Goal: Entertainment & Leisure: Consume media (video, audio)

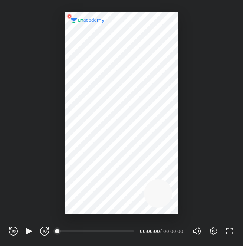
scroll to position [245, 243]
click at [27, 230] on icon "button" at bounding box center [29, 230] width 6 height 6
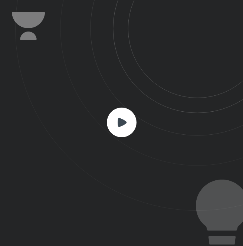
click at [130, 123] on rect at bounding box center [122, 122] width 30 height 30
click at [119, 123] on icon at bounding box center [121, 121] width 9 height 9
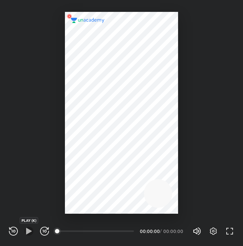
click at [24, 234] on icon "button" at bounding box center [28, 230] width 9 height 9
click at [229, 231] on icon "button" at bounding box center [229, 230] width 9 height 9
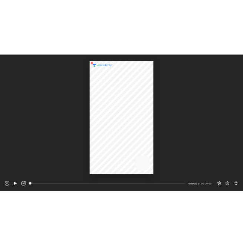
scroll to position [259, 460]
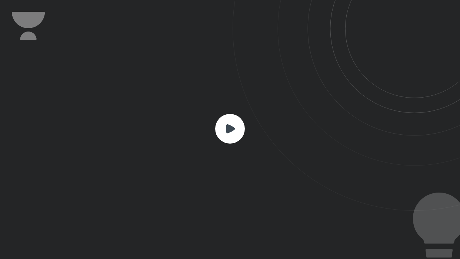
click at [229, 130] on icon at bounding box center [230, 128] width 9 height 9
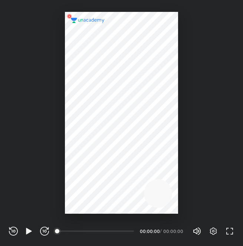
scroll to position [245, 243]
click at [212, 227] on icon "button" at bounding box center [213, 230] width 9 height 9
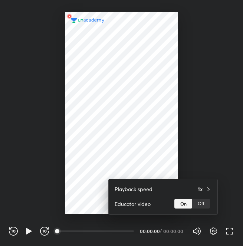
click at [123, 78] on div at bounding box center [121, 123] width 243 height 246
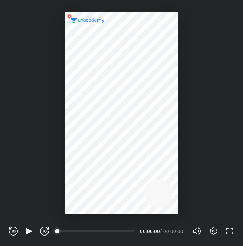
drag, startPoint x: 123, startPoint y: 78, endPoint x: 123, endPoint y: 233, distance: 154.9
click at [123, 233] on div "Playback speed 1x Educator video On Off" at bounding box center [121, 123] width 243 height 246
click at [83, 231] on div "00:00" at bounding box center [96, 230] width 76 height 7
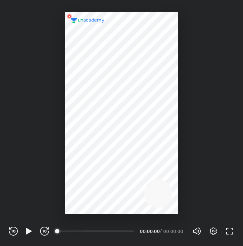
drag, startPoint x: 83, startPoint y: 231, endPoint x: 56, endPoint y: 231, distance: 26.7
click at [58, 231] on div "00:00" at bounding box center [96, 230] width 76 height 1
drag, startPoint x: 56, startPoint y: 231, endPoint x: 87, endPoint y: 230, distance: 30.4
click at [87, 230] on div "00:00" at bounding box center [96, 230] width 76 height 1
click at [87, 230] on div "00:00" at bounding box center [96, 230] width 76 height 7
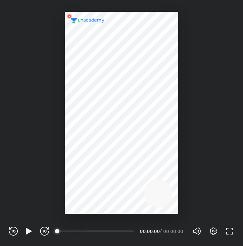
click at [87, 230] on div "00:00" at bounding box center [96, 230] width 76 height 7
click at [39, 232] on div "REWIND (J) PLAY (K) FORWARD (L)" at bounding box center [29, 230] width 40 height 9
drag, startPoint x: 39, startPoint y: 232, endPoint x: 46, endPoint y: 229, distance: 7.0
click at [46, 229] on div "REWIND (J) PLAY (K) FORWARD (L)" at bounding box center [29, 230] width 40 height 9
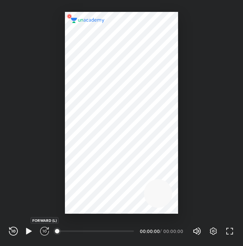
click at [46, 229] on icon "button" at bounding box center [44, 230] width 9 height 9
click at [25, 227] on icon "button" at bounding box center [28, 230] width 9 height 9
click at [34, 230] on div "REWIND (J) PLAY (K) FORWARD (L)" at bounding box center [29, 230] width 40 height 9
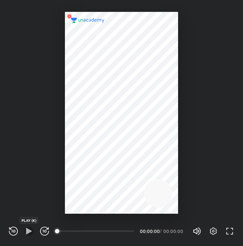
click at [29, 230] on icon "button" at bounding box center [29, 230] width 6 height 6
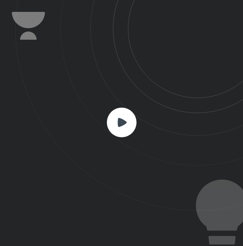
click at [116, 114] on rect at bounding box center [122, 122] width 30 height 30
click at [121, 130] on rect at bounding box center [122, 122] width 30 height 30
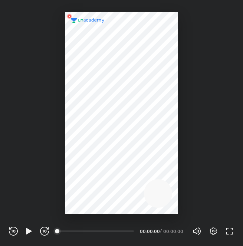
click at [151, 62] on div at bounding box center [121, 113] width 113 height 202
